Goal: Task Accomplishment & Management: Use online tool/utility

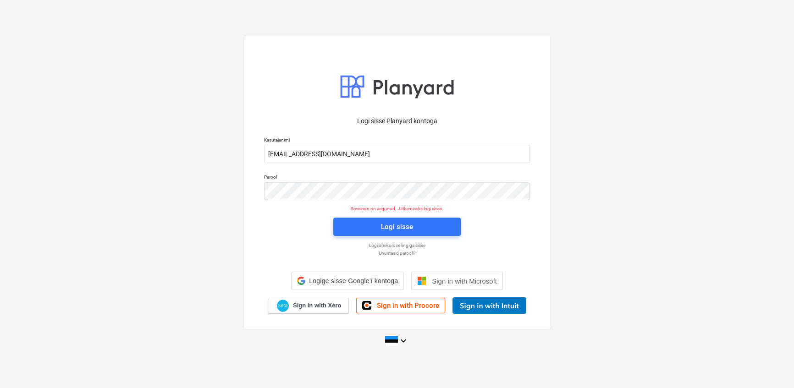
scroll to position [1788, 0]
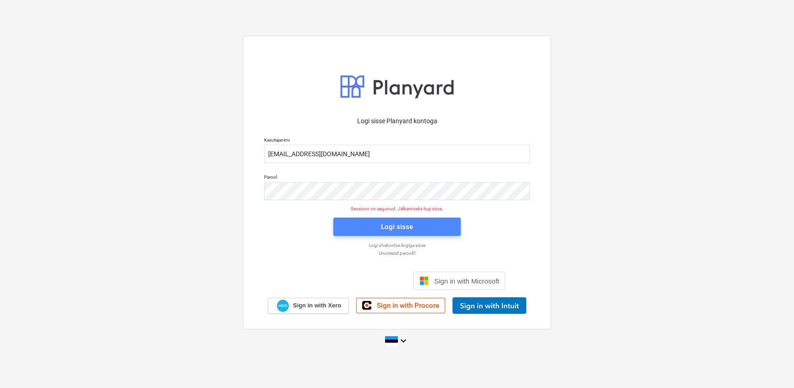
click at [392, 225] on div "Logi sisse" at bounding box center [397, 227] width 32 height 12
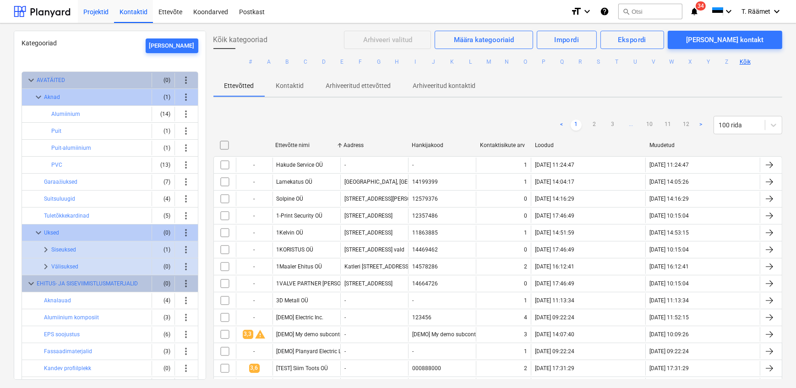
click at [91, 12] on div "Projektid" at bounding box center [96, 11] width 36 height 23
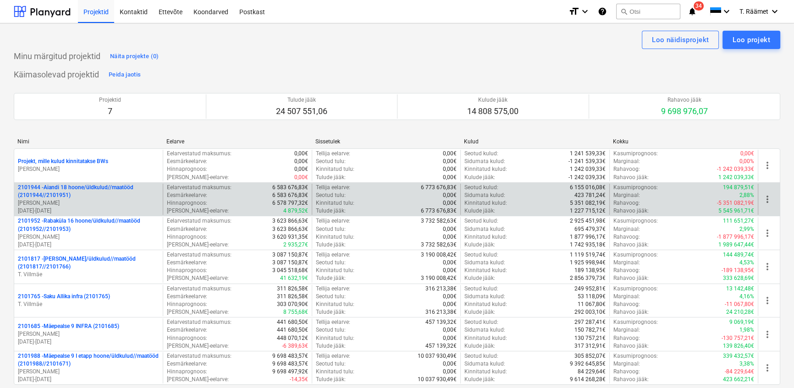
click at [93, 187] on p "2101944 - Aiandi 18 hoone/üldkulud//maatööd (2101944//2101951)" at bounding box center [88, 192] width 141 height 16
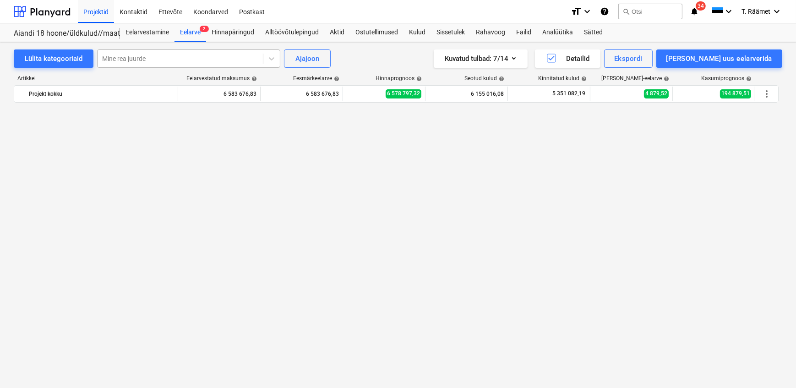
scroll to position [1379, 0]
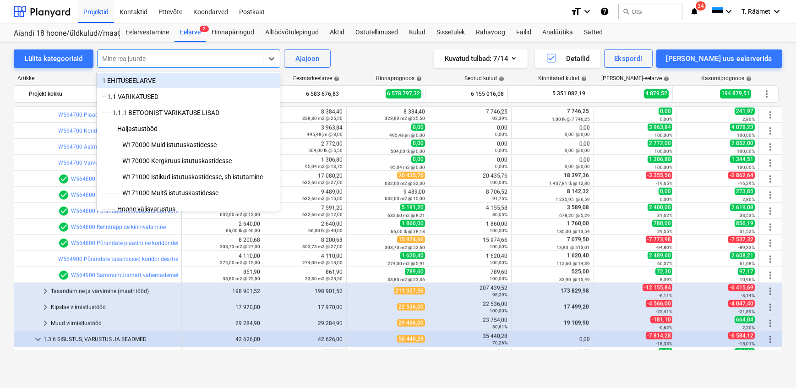
click at [210, 65] on div "Mine rea juurde" at bounding box center [180, 58] width 165 height 13
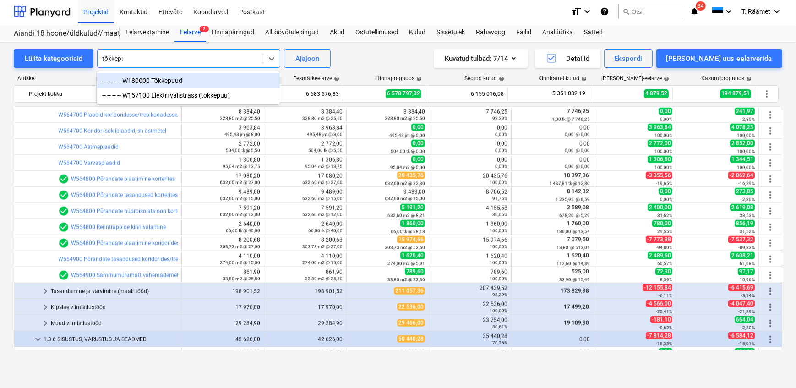
type input "tõkkepuu"
click at [192, 82] on div "-- -- -- -- W180000 Tõkkepuud" at bounding box center [188, 80] width 183 height 15
click at [192, 82] on div "Eelarvestatud maksumus help" at bounding box center [221, 78] width 71 height 6
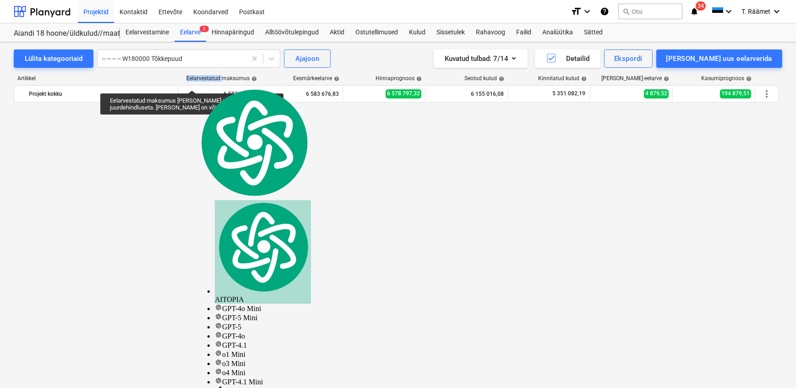
scroll to position [192, 0]
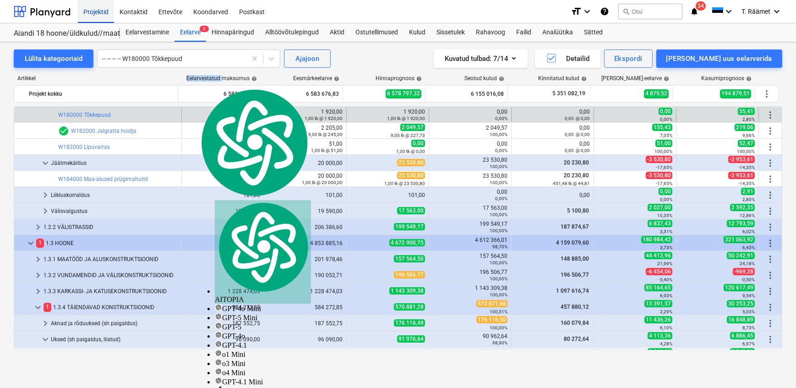
click at [87, 11] on div "Projektid" at bounding box center [96, 11] width 36 height 23
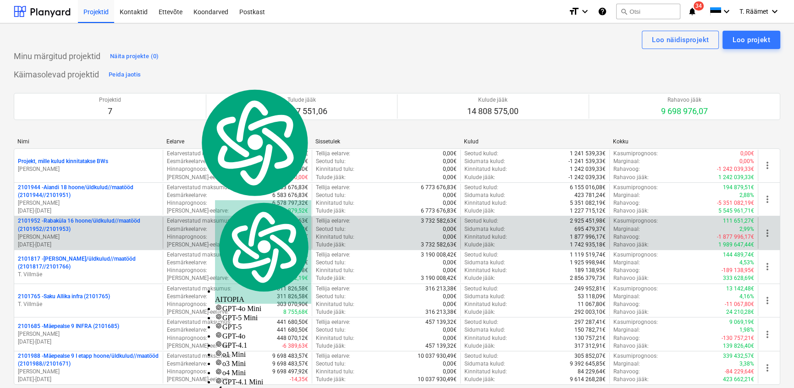
click at [108, 224] on p "2101952 - [GEOGRAPHIC_DATA] 16 hoone/üldkulud//maatööd (2101952//2101953)" at bounding box center [88, 225] width 141 height 16
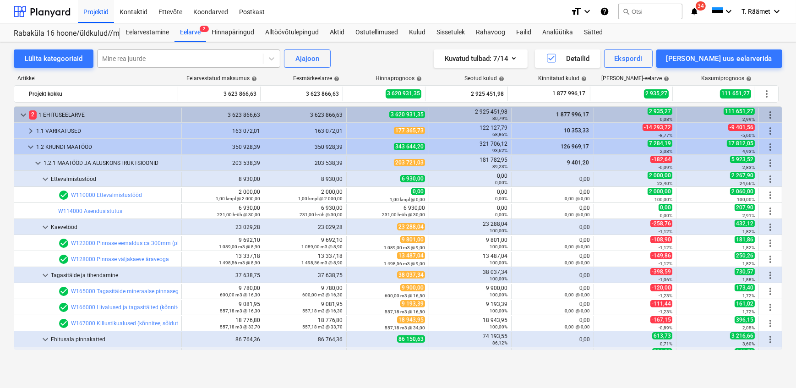
click at [173, 58] on div at bounding box center [180, 58] width 156 height 9
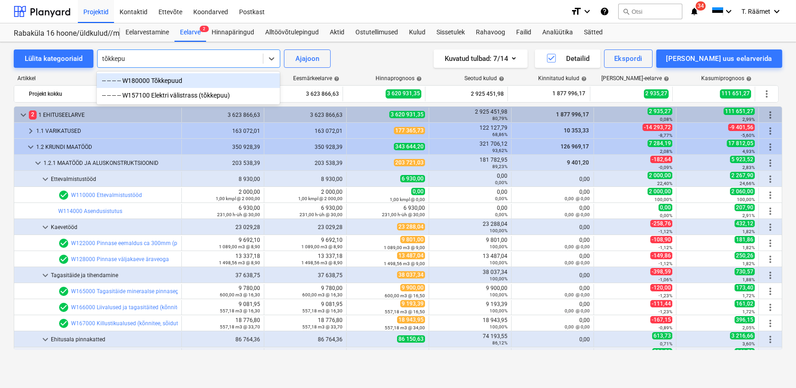
type input "tõkkepuu"
click at [171, 81] on div "-- -- -- -- W180000 Tõkkepuud" at bounding box center [188, 80] width 183 height 15
click at [171, 81] on div "Artikkel" at bounding box center [96, 78] width 165 height 6
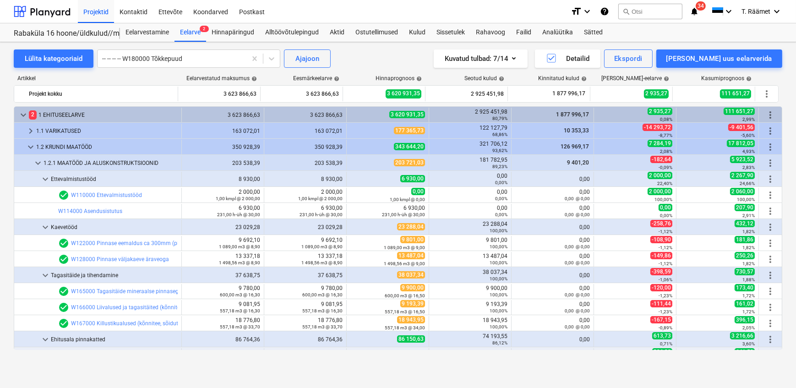
scroll to position [321, 0]
